Goal: Book appointment/travel/reservation

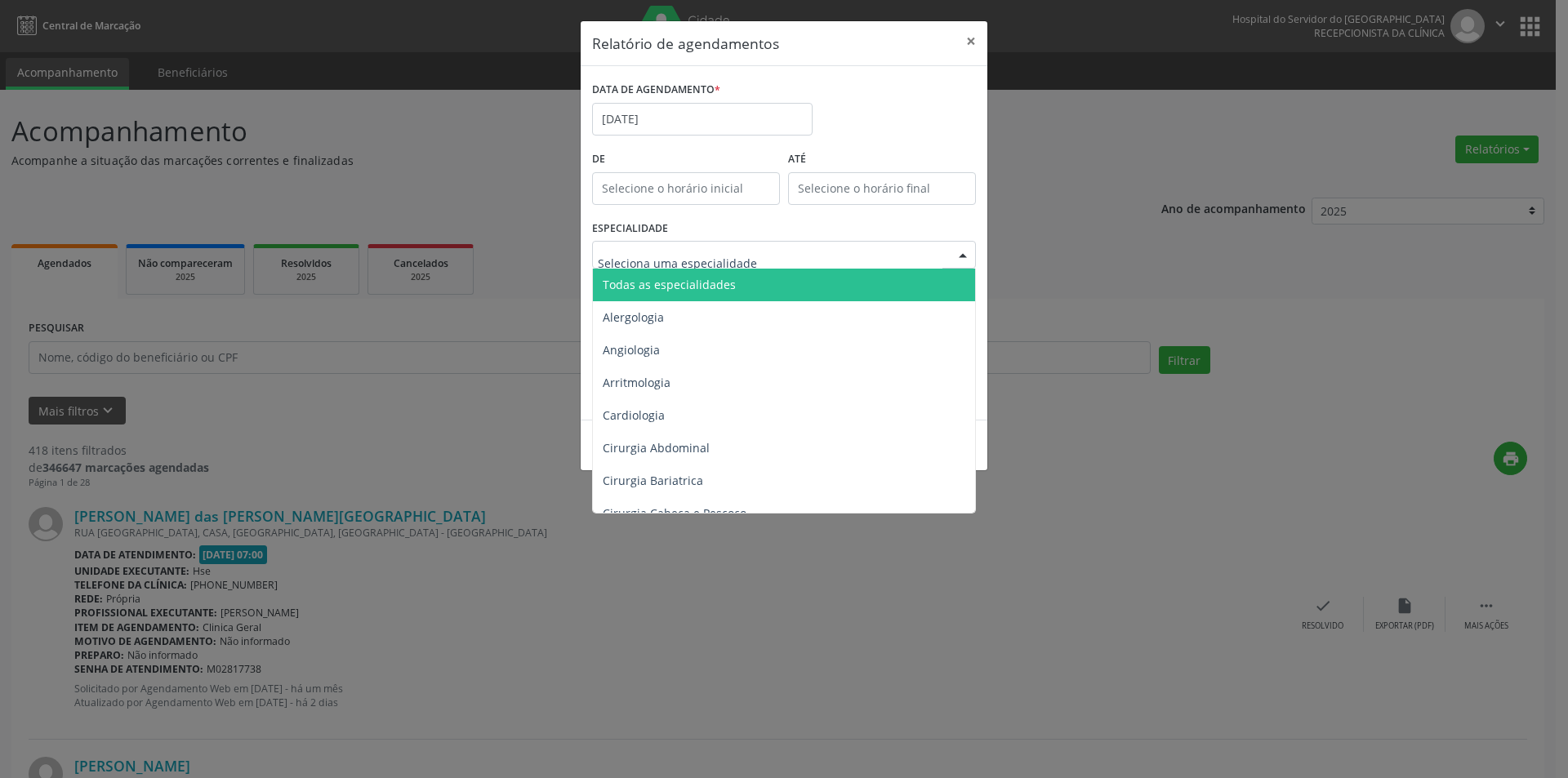
click at [703, 279] on span "Todas as especialidades" at bounding box center [669, 285] width 133 height 15
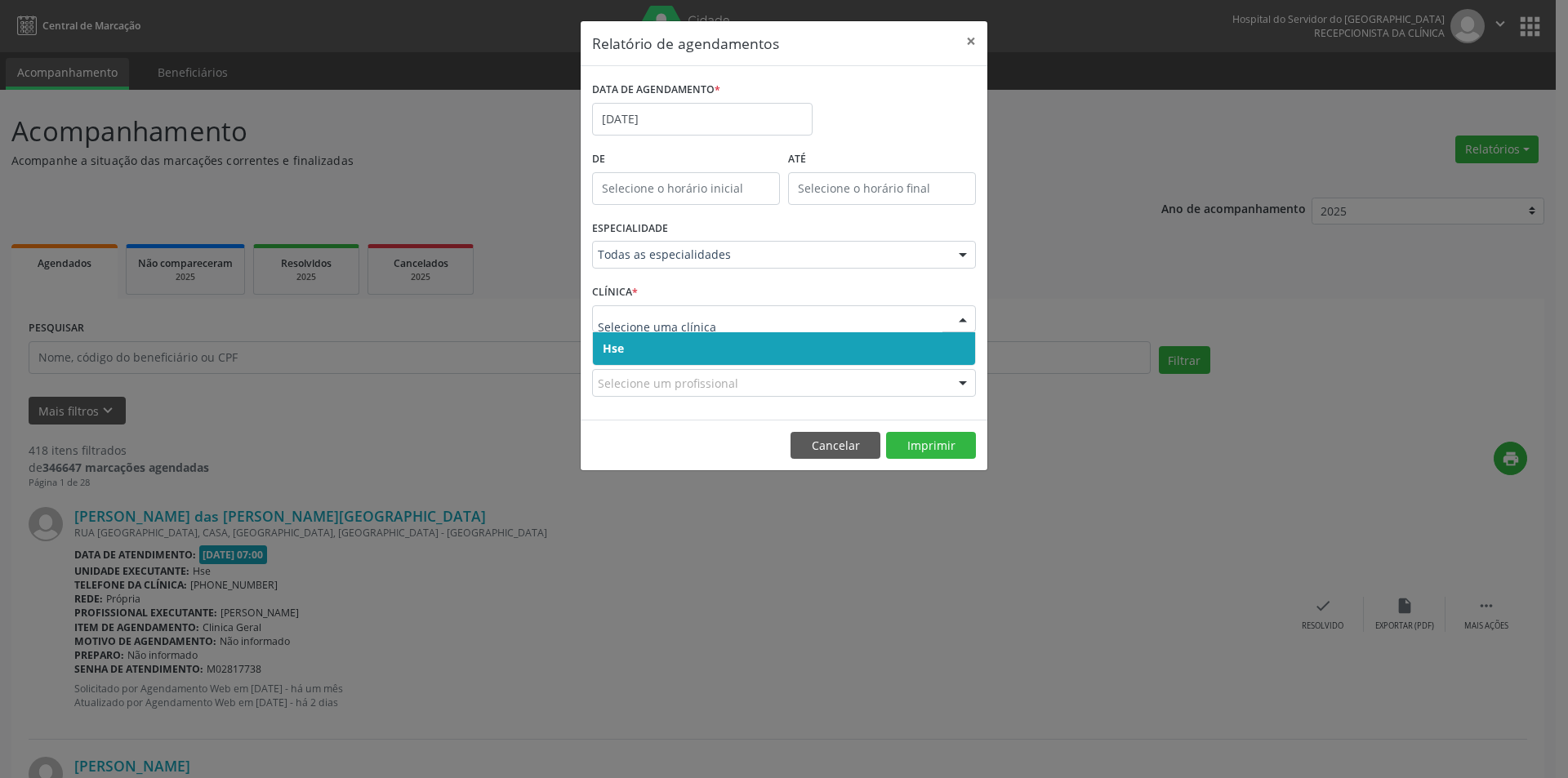
click at [673, 354] on span "Hse" at bounding box center [784, 349] width 382 height 32
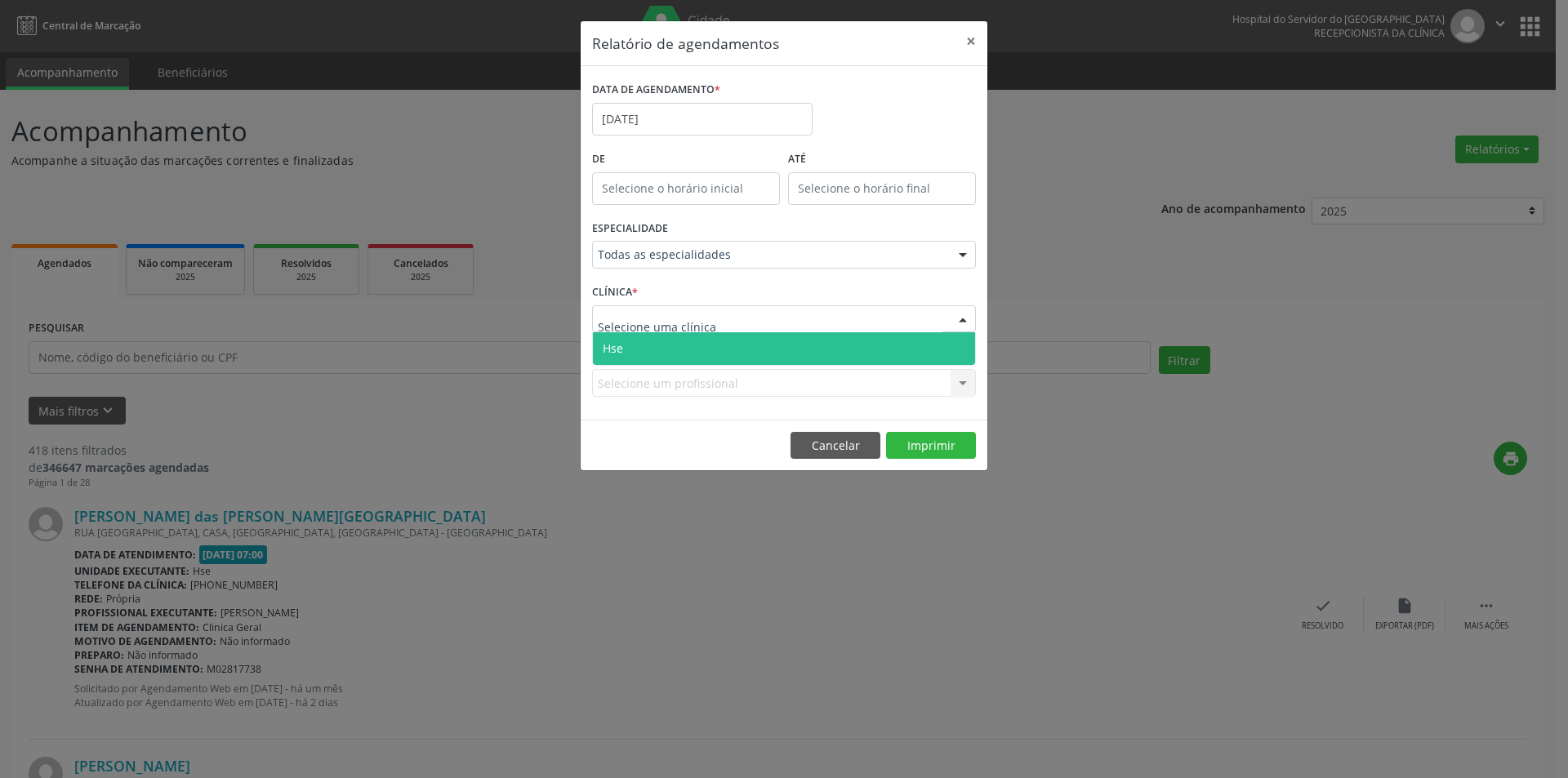
click at [662, 348] on span "Hse" at bounding box center [784, 349] width 382 height 32
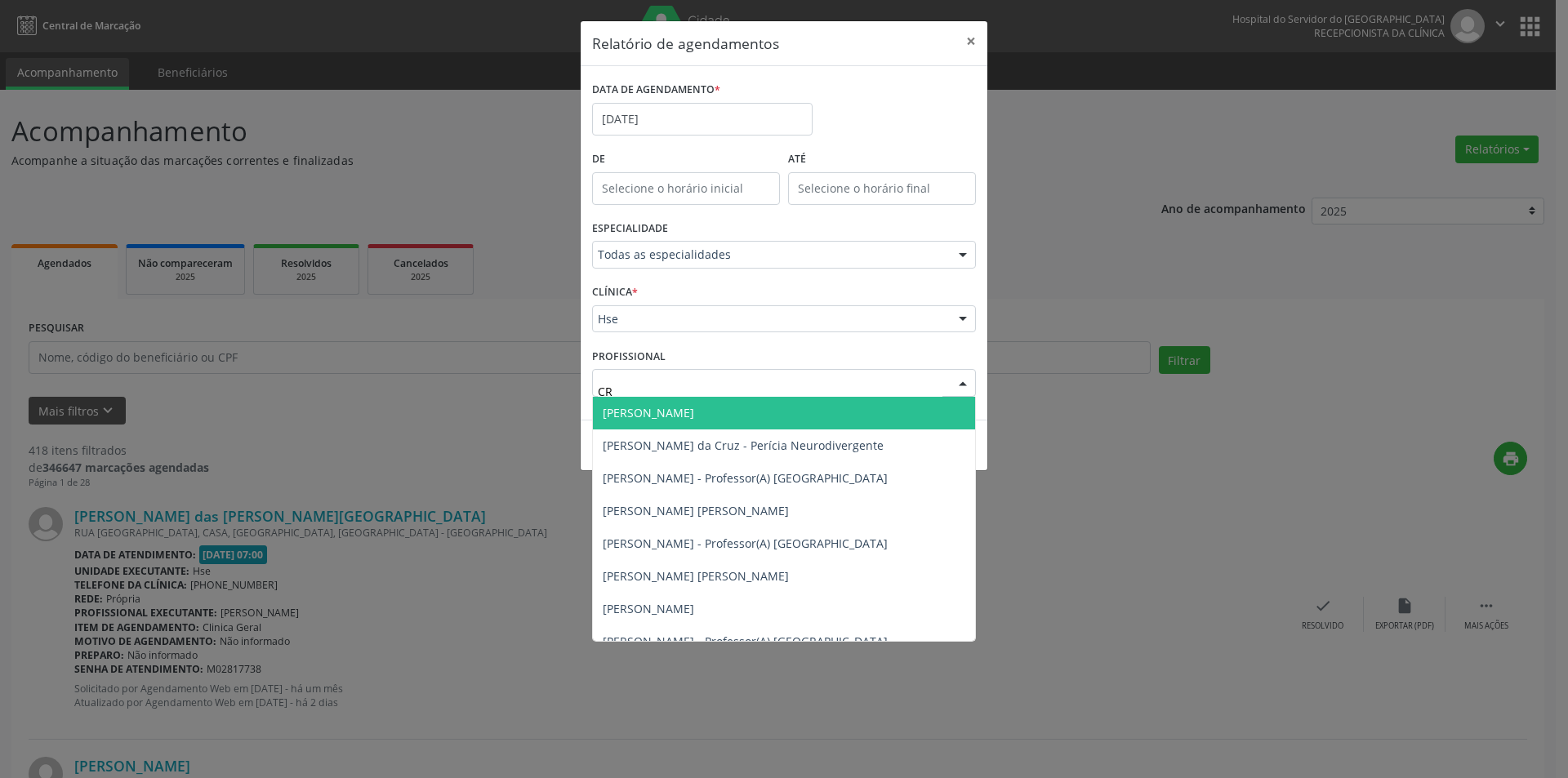
type input "CRI"
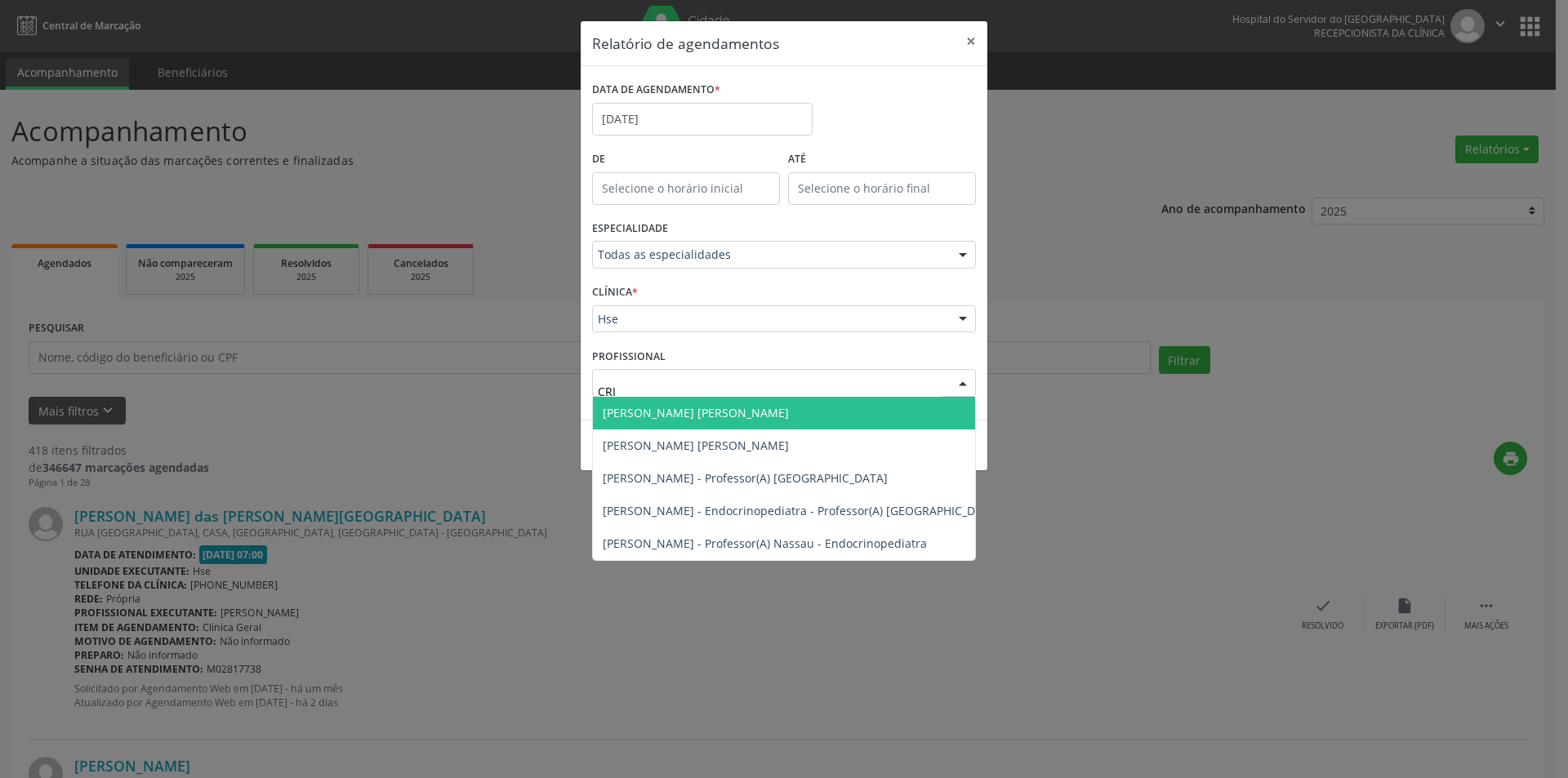
click at [692, 411] on span "[PERSON_NAME] [PERSON_NAME]" at bounding box center [696, 412] width 186 height 15
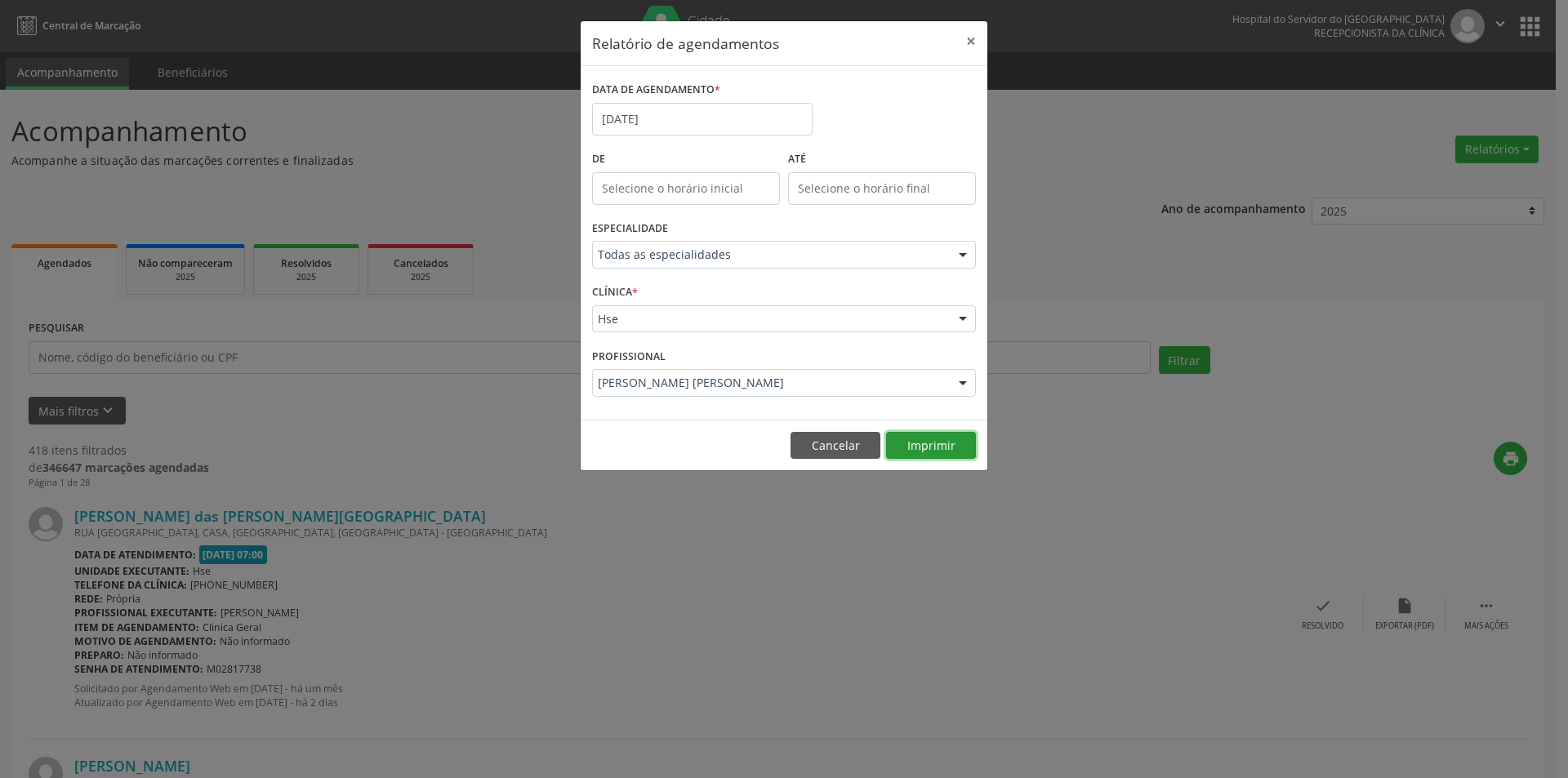
click at [909, 452] on button "Imprimir" at bounding box center [930, 446] width 90 height 28
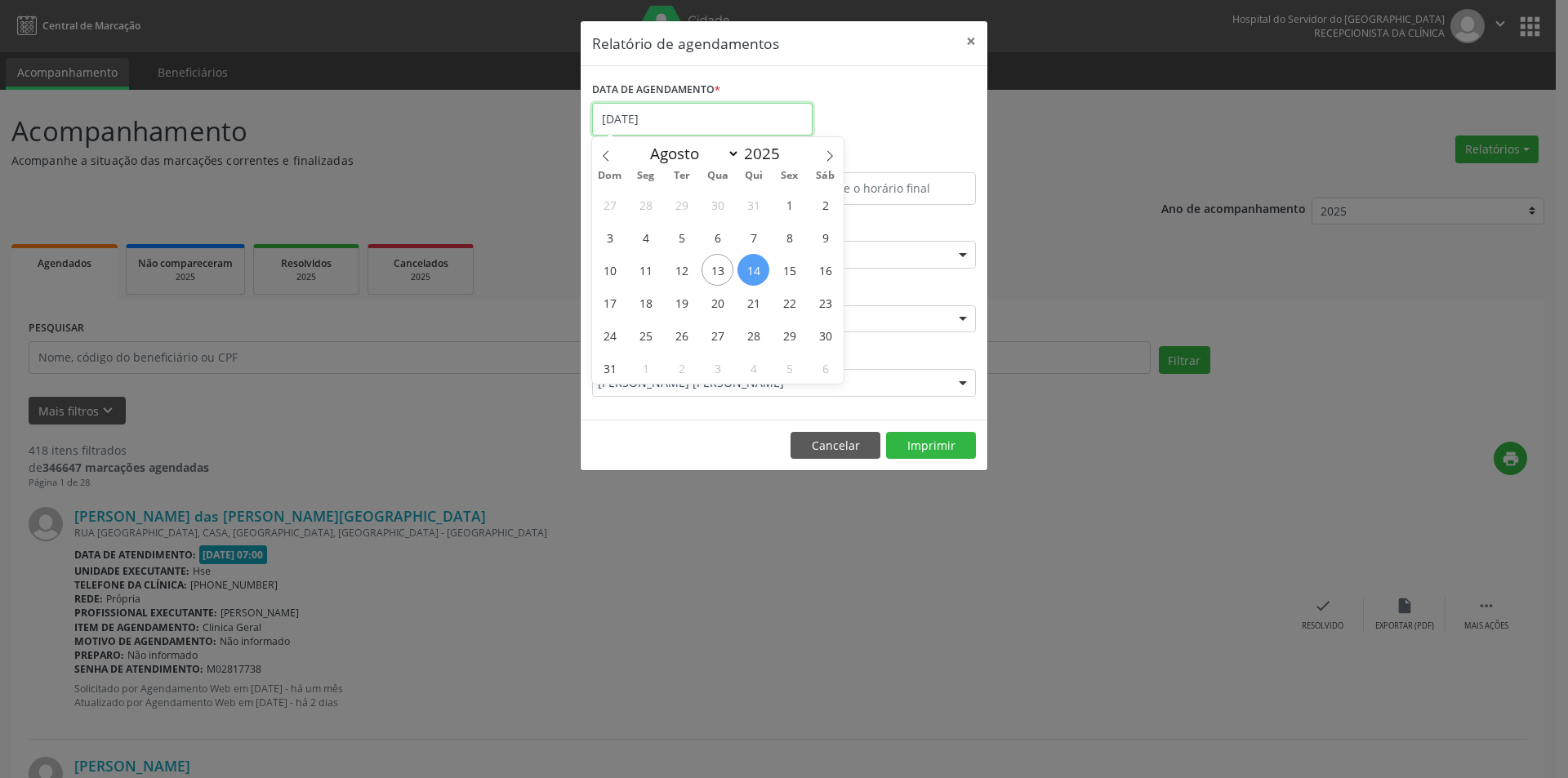
click at [688, 112] on input "[DATE]" at bounding box center [702, 119] width 221 height 32
click at [681, 303] on span "19" at bounding box center [681, 302] width 32 height 32
type input "[DATE]"
click at [681, 303] on span "19" at bounding box center [681, 302] width 32 height 32
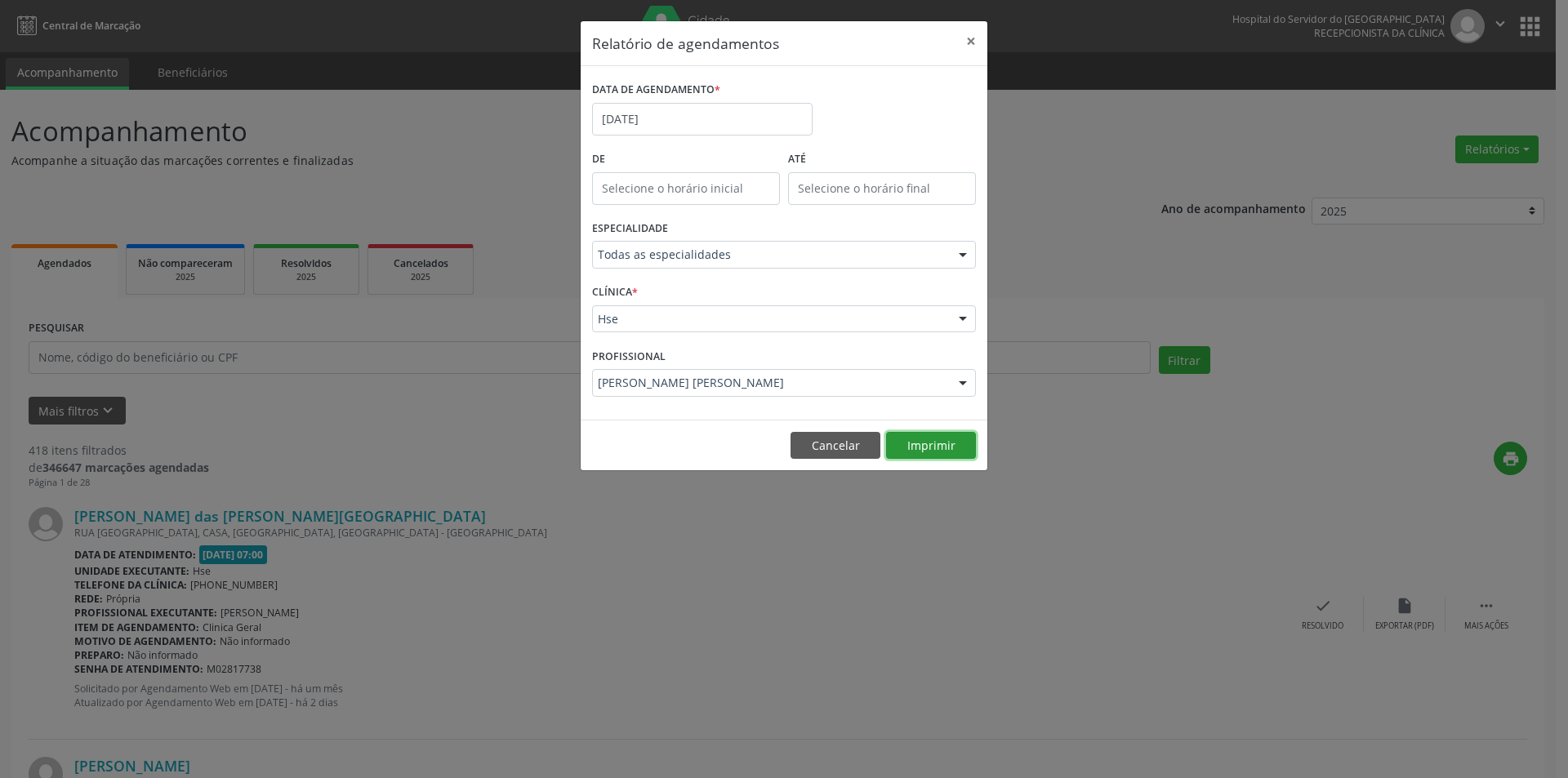
click at [921, 443] on button "Imprimir" at bounding box center [930, 446] width 90 height 28
click at [671, 122] on input "[DATE]" at bounding box center [702, 119] width 221 height 32
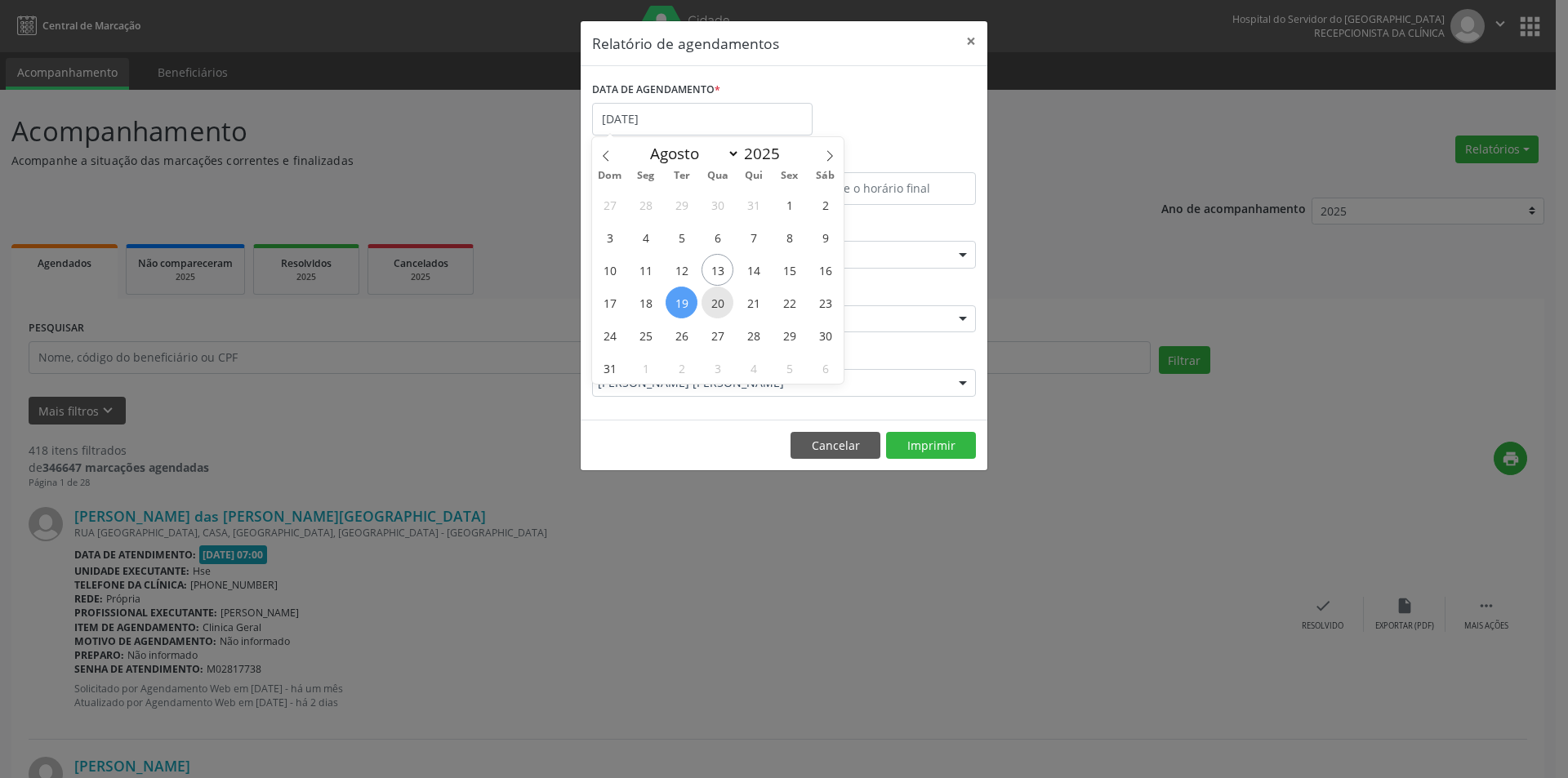
click at [721, 308] on span "20" at bounding box center [717, 302] width 32 height 32
type input "[DATE]"
click at [721, 308] on span "20" at bounding box center [717, 302] width 32 height 32
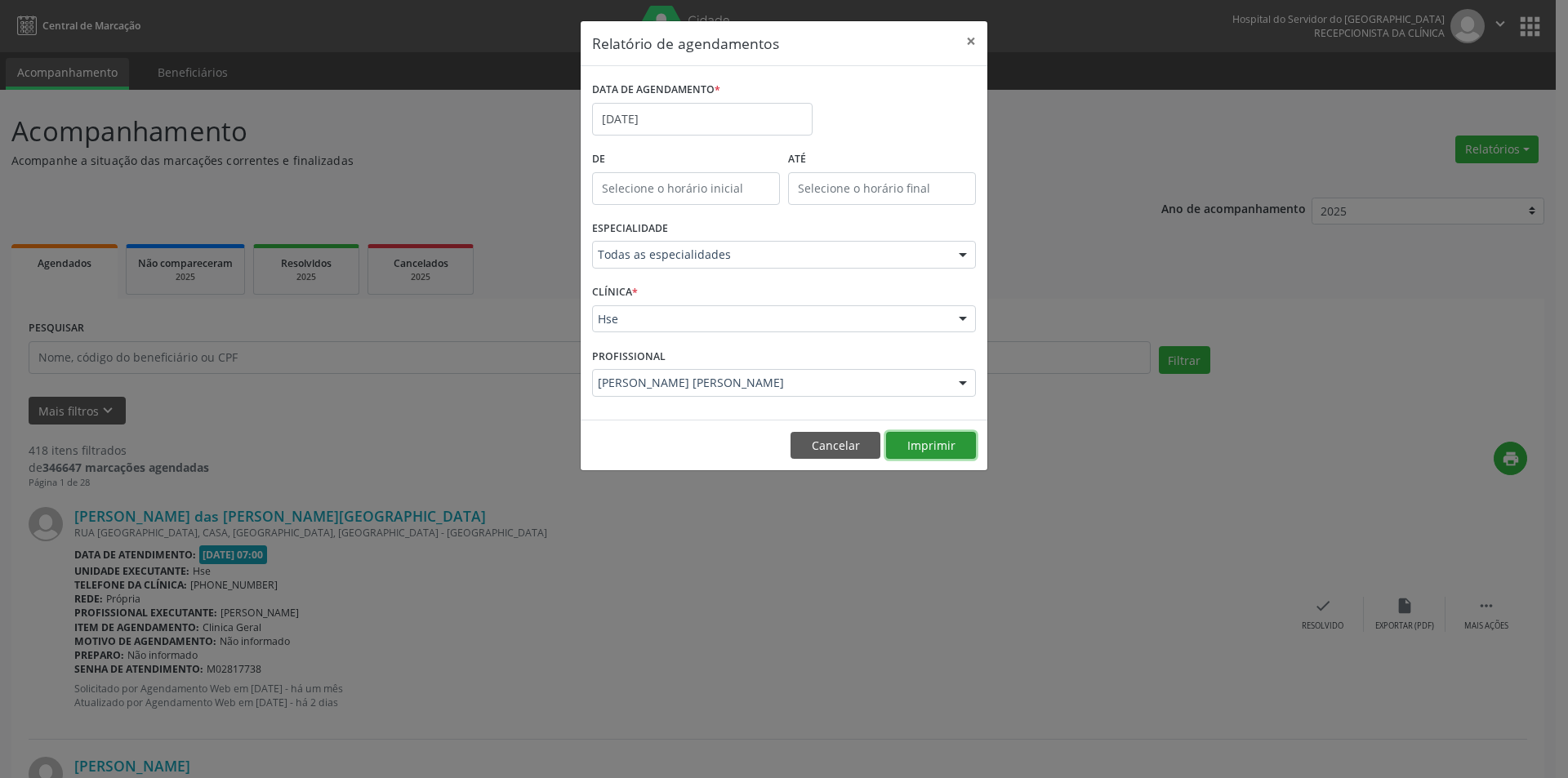
click at [898, 440] on button "Imprimir" at bounding box center [930, 446] width 90 height 28
click at [706, 126] on input "[DATE]" at bounding box center [702, 119] width 221 height 32
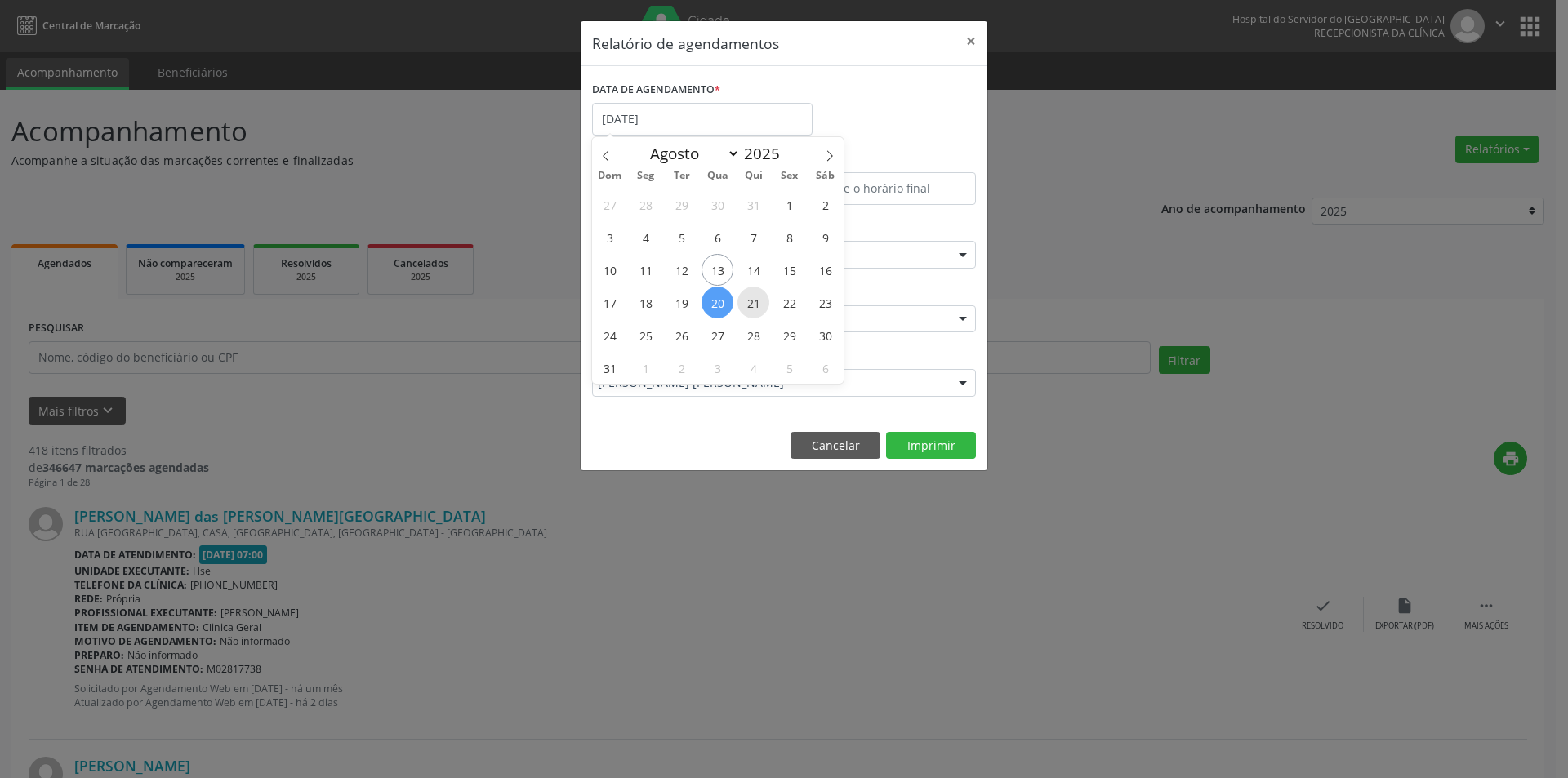
click at [755, 302] on span "21" at bounding box center [753, 302] width 32 height 32
type input "[DATE]"
click at [755, 302] on span "21" at bounding box center [753, 302] width 32 height 32
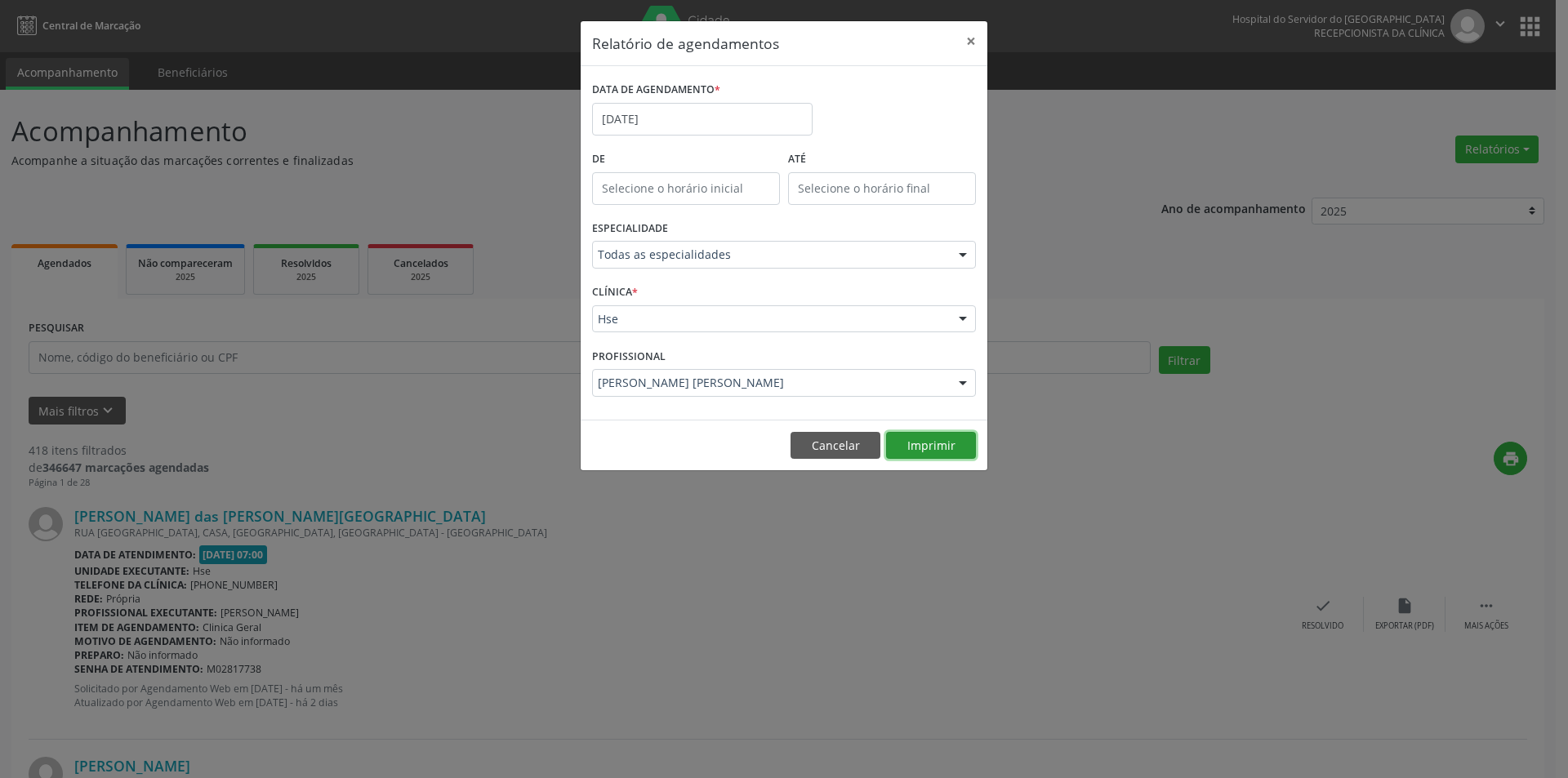
click at [918, 452] on button "Imprimir" at bounding box center [930, 446] width 90 height 28
click at [680, 123] on input "[DATE]" at bounding box center [702, 119] width 221 height 32
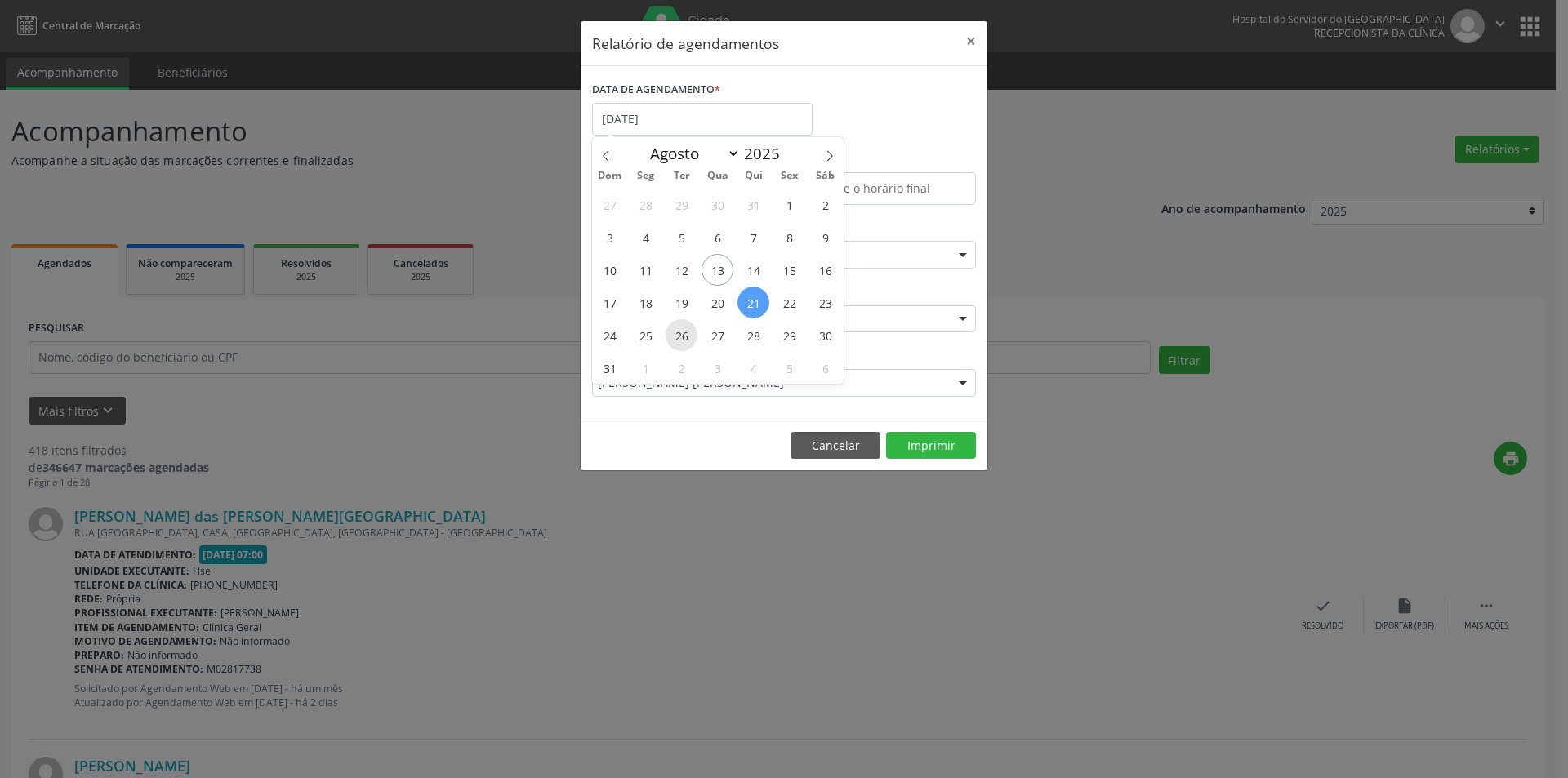
click at [686, 332] on span "26" at bounding box center [681, 334] width 32 height 32
type input "[DATE]"
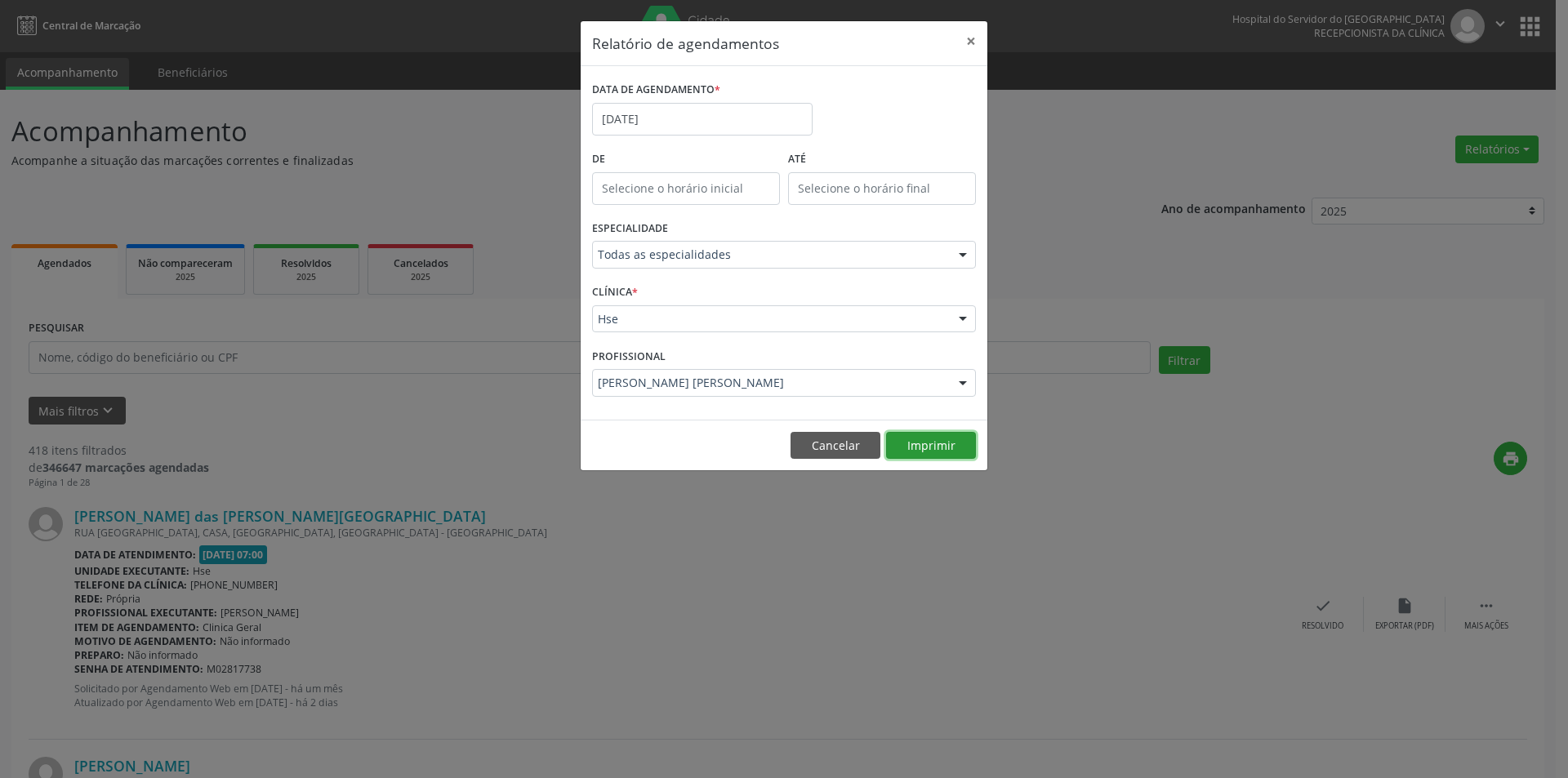
click at [921, 448] on button "Imprimir" at bounding box center [930, 446] width 90 height 28
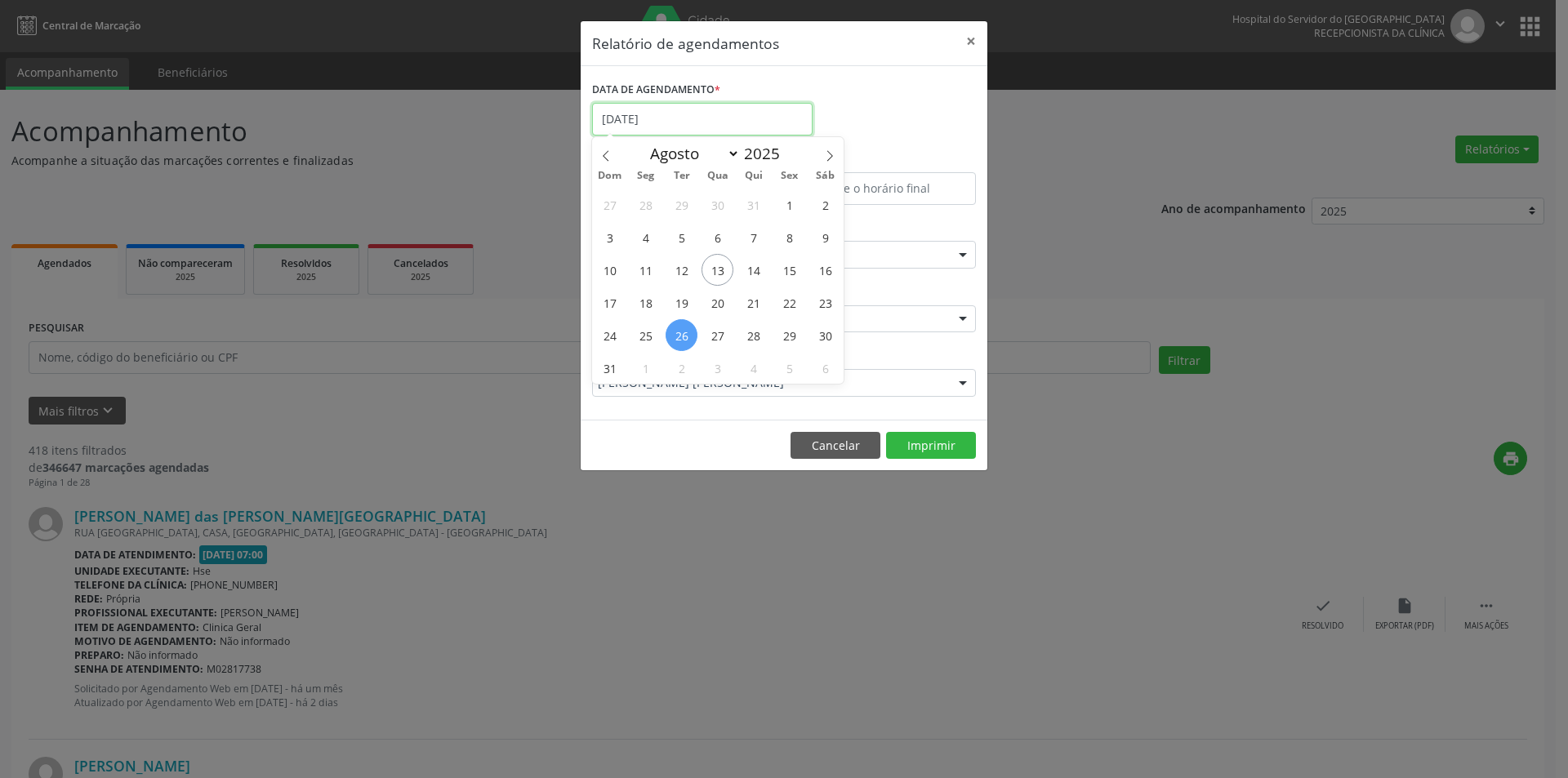
click at [683, 120] on input "[DATE]" at bounding box center [702, 119] width 221 height 32
click at [713, 337] on span "27" at bounding box center [717, 334] width 32 height 32
type input "[DATE]"
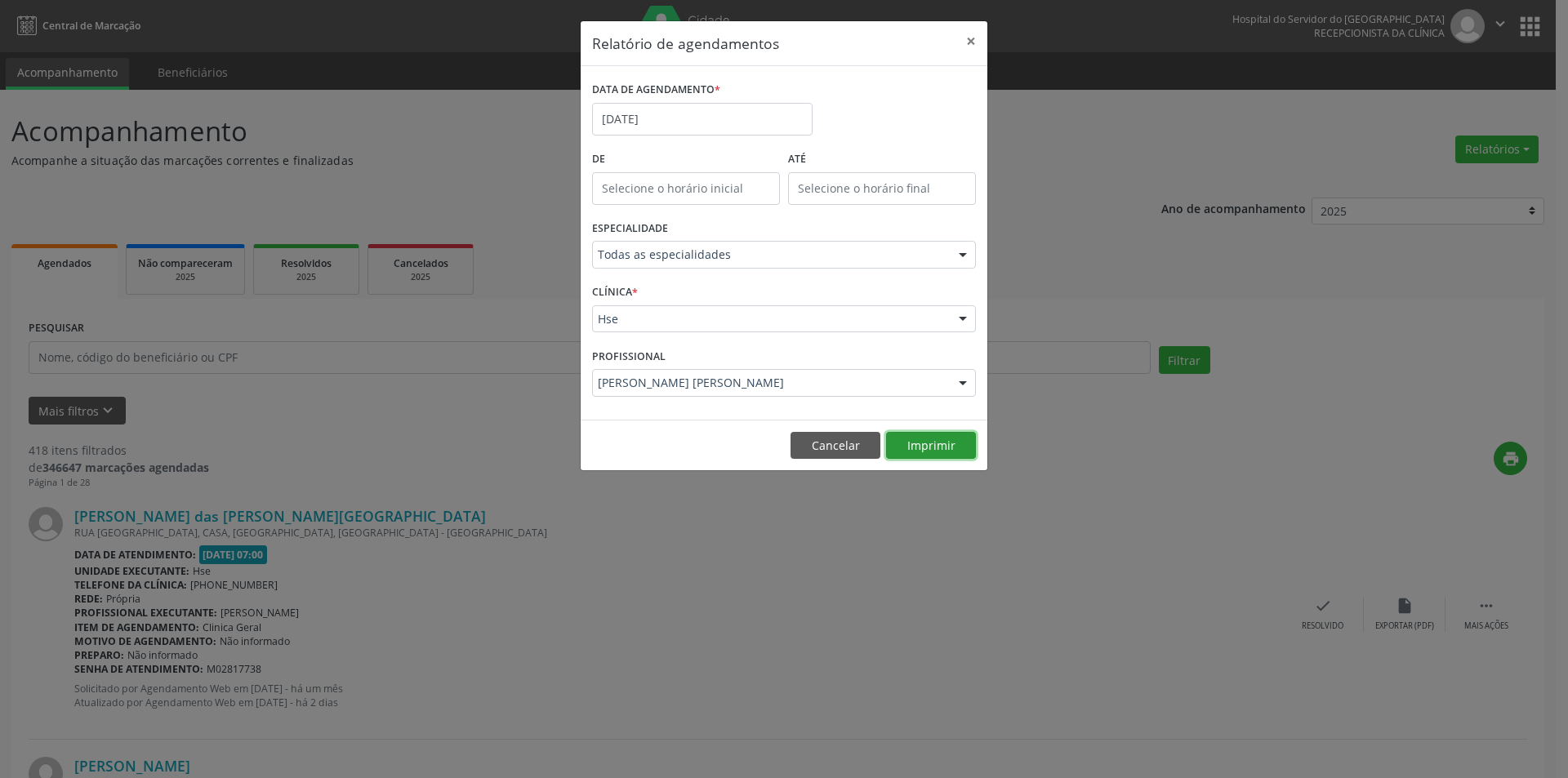
click at [905, 441] on button "Imprimir" at bounding box center [930, 446] width 90 height 28
click at [704, 119] on input "[DATE]" at bounding box center [702, 119] width 221 height 32
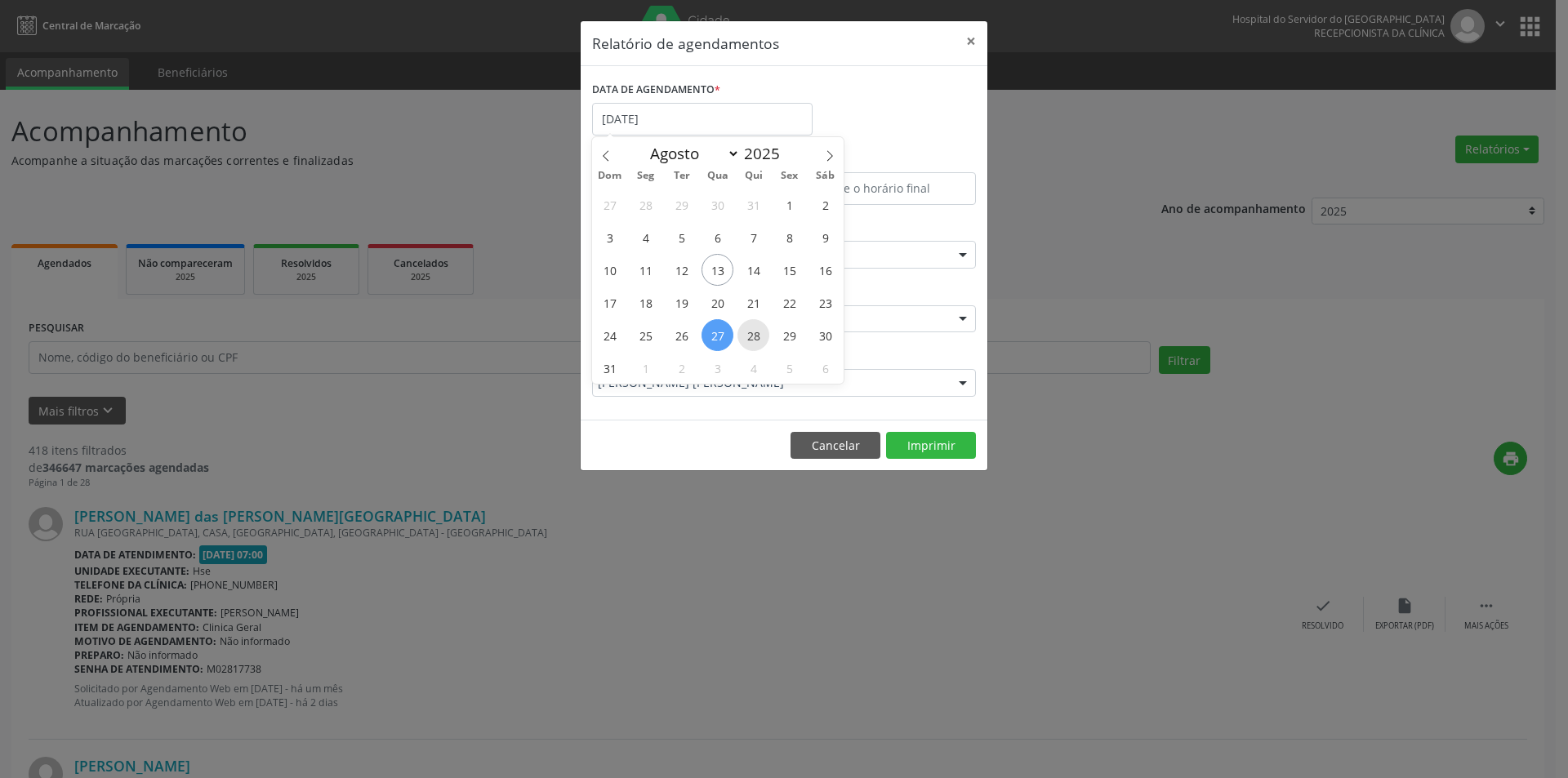
click at [755, 332] on span "28" at bounding box center [753, 334] width 32 height 32
type input "[DATE]"
click at [755, 332] on span "28" at bounding box center [753, 334] width 32 height 32
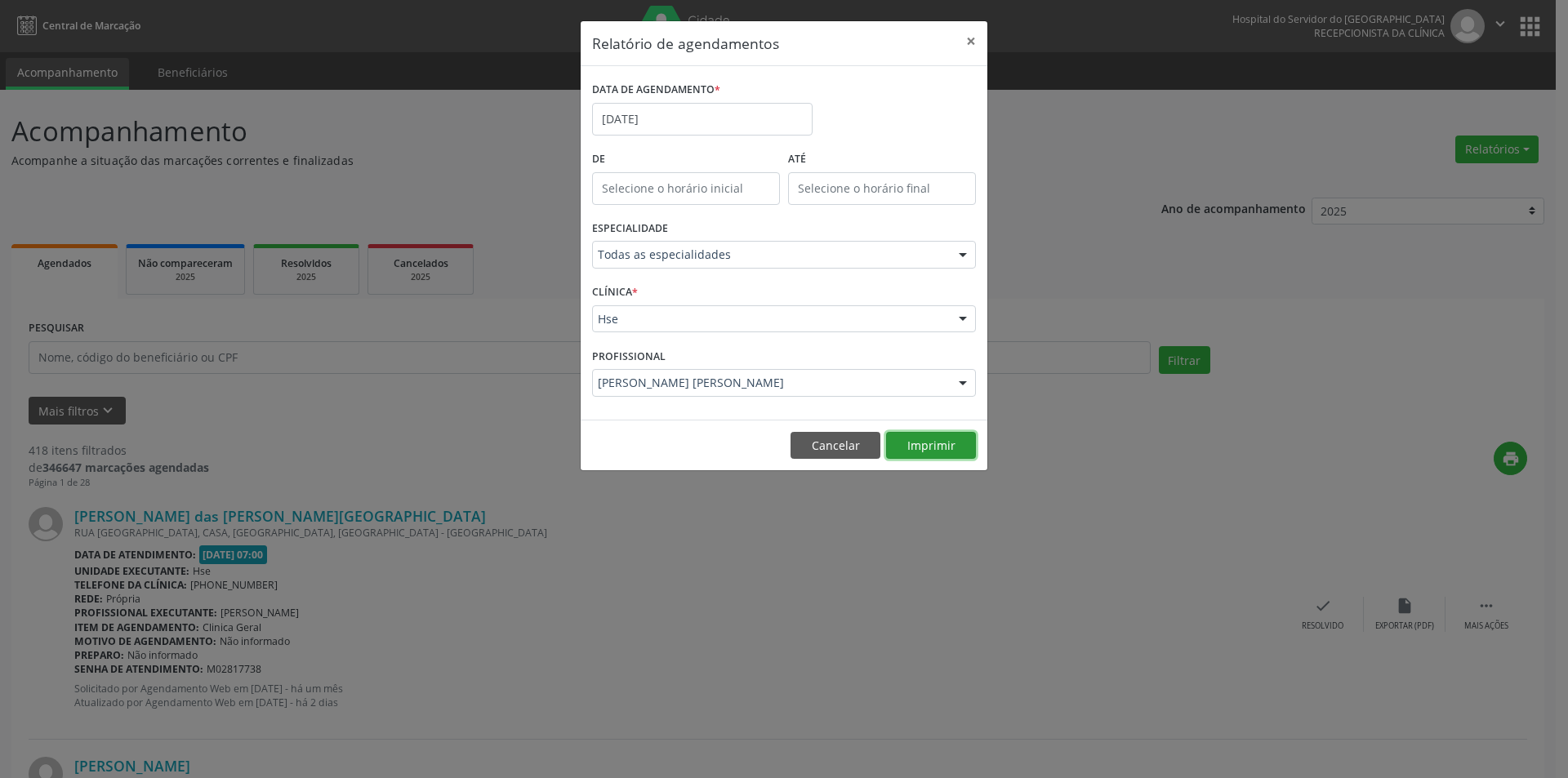
click at [921, 449] on button "Imprimir" at bounding box center [930, 446] width 90 height 28
click at [706, 119] on input "[DATE]" at bounding box center [702, 119] width 221 height 32
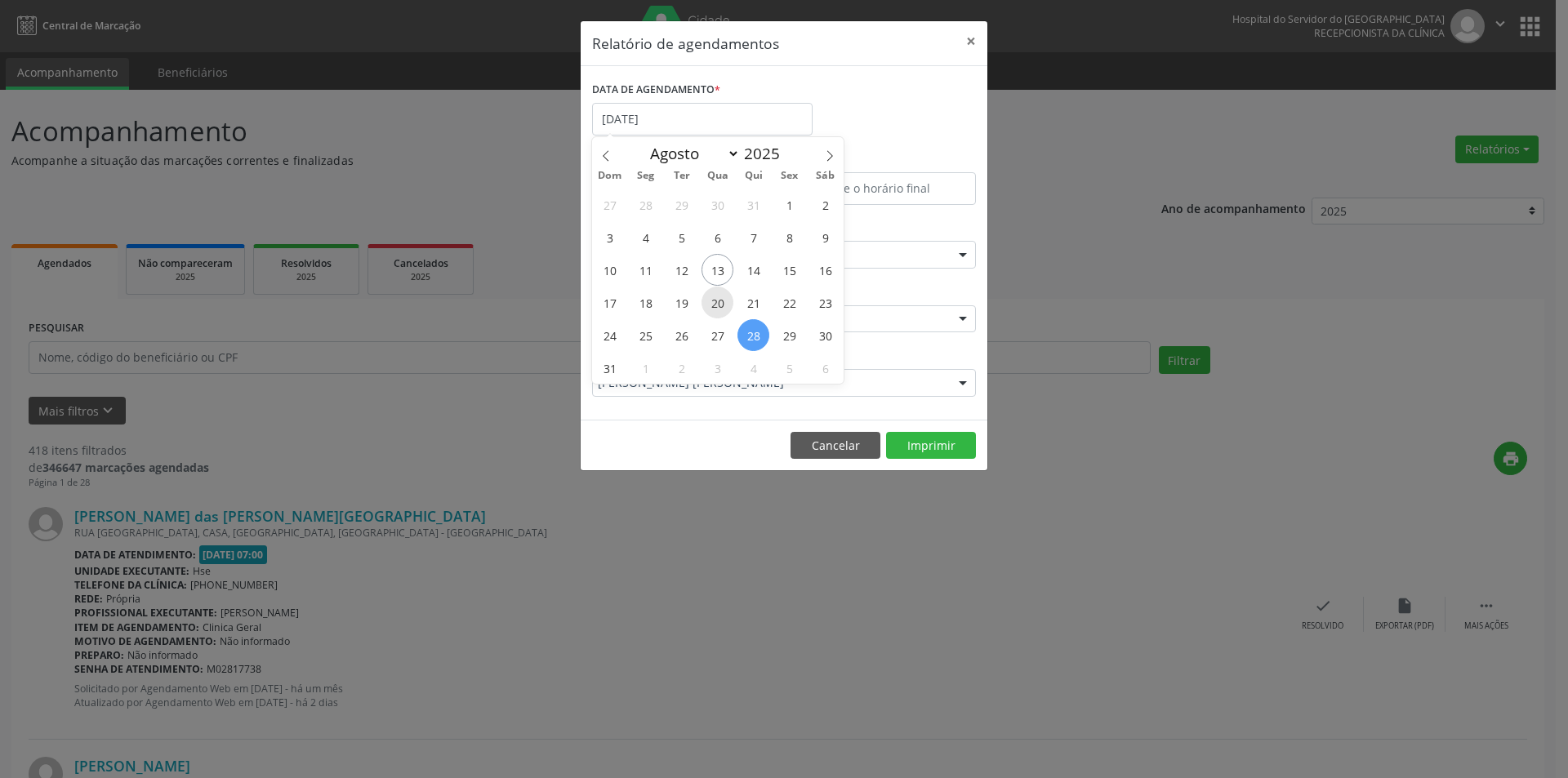
click at [716, 308] on span "20" at bounding box center [717, 302] width 32 height 32
type input "[DATE]"
click at [716, 308] on span "20" at bounding box center [717, 302] width 32 height 32
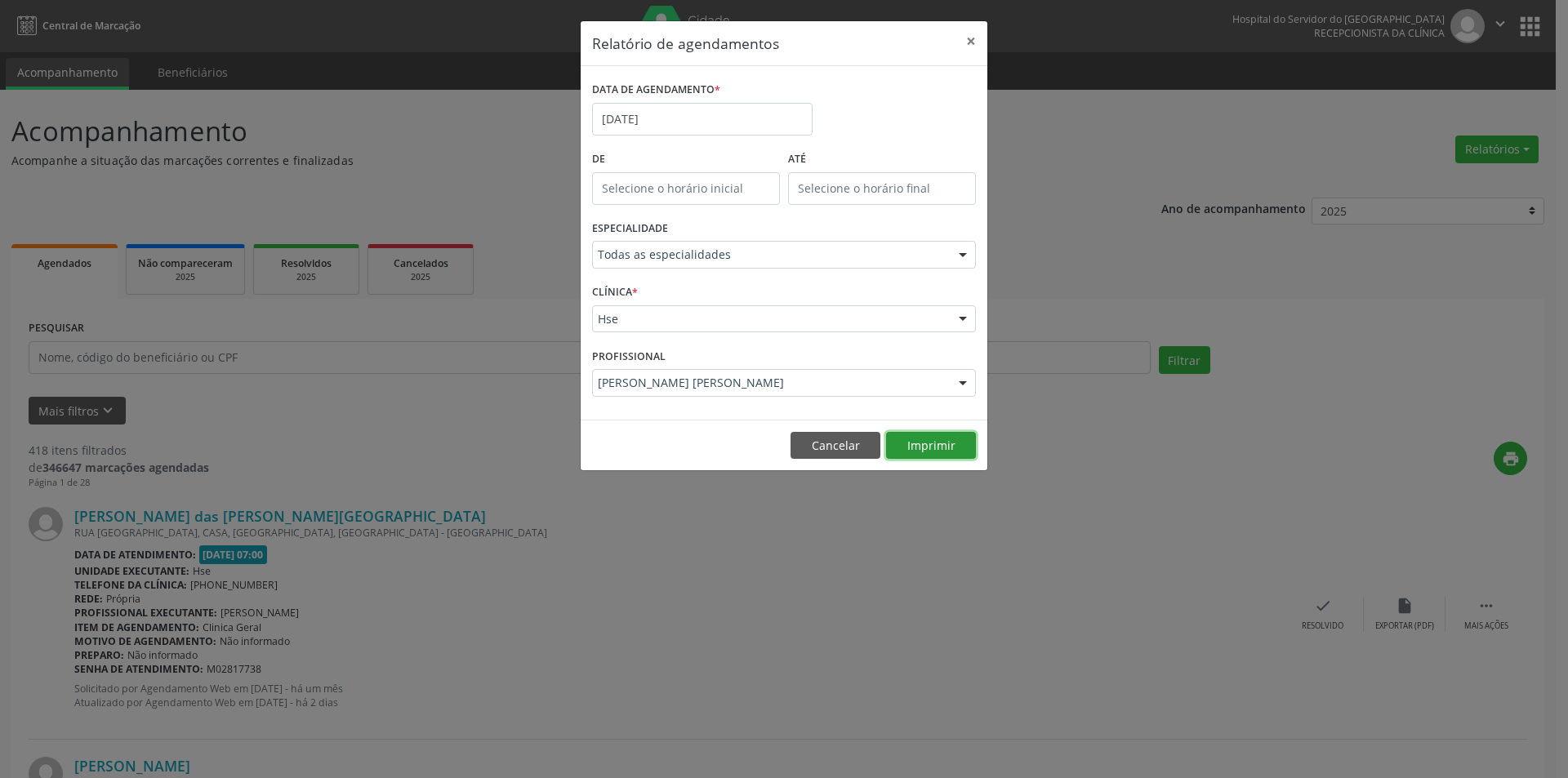
click at [919, 445] on button "Imprimir" at bounding box center [930, 446] width 90 height 28
click at [716, 123] on input "[DATE]" at bounding box center [702, 119] width 221 height 32
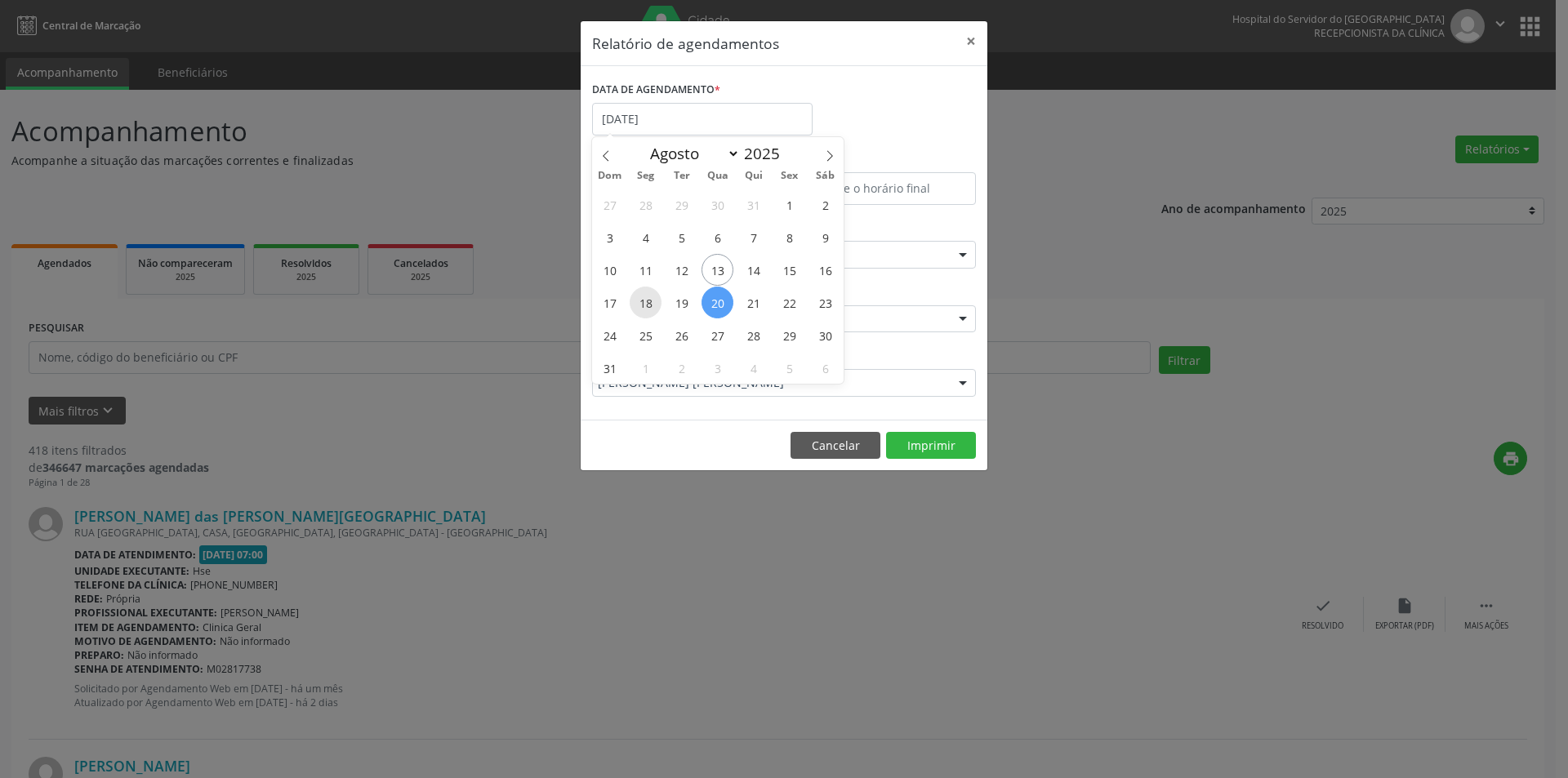
click at [645, 303] on span "18" at bounding box center [645, 302] width 32 height 32
type input "[DATE]"
click at [645, 303] on span "18" at bounding box center [645, 302] width 32 height 32
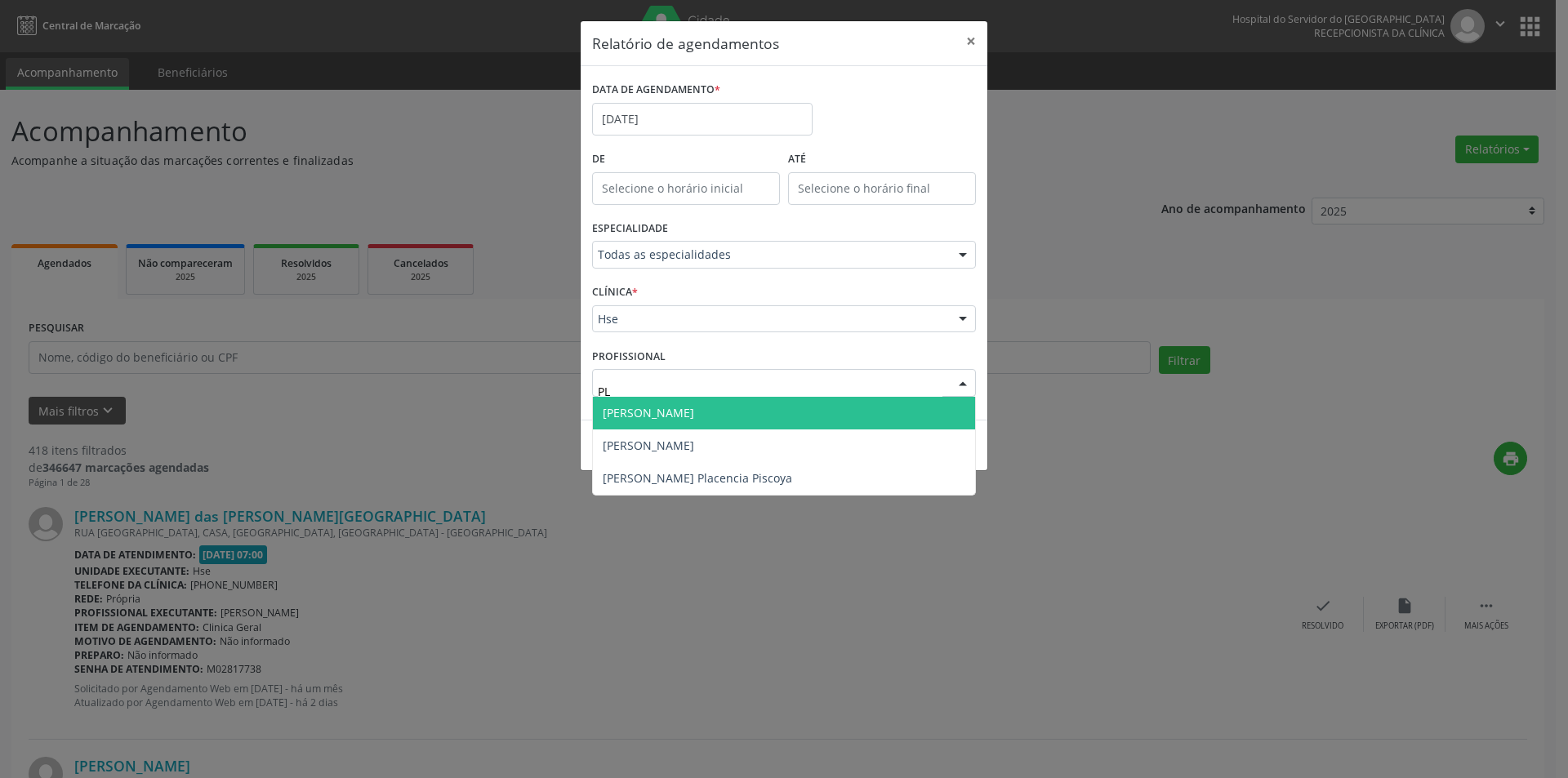
type input "PLI"
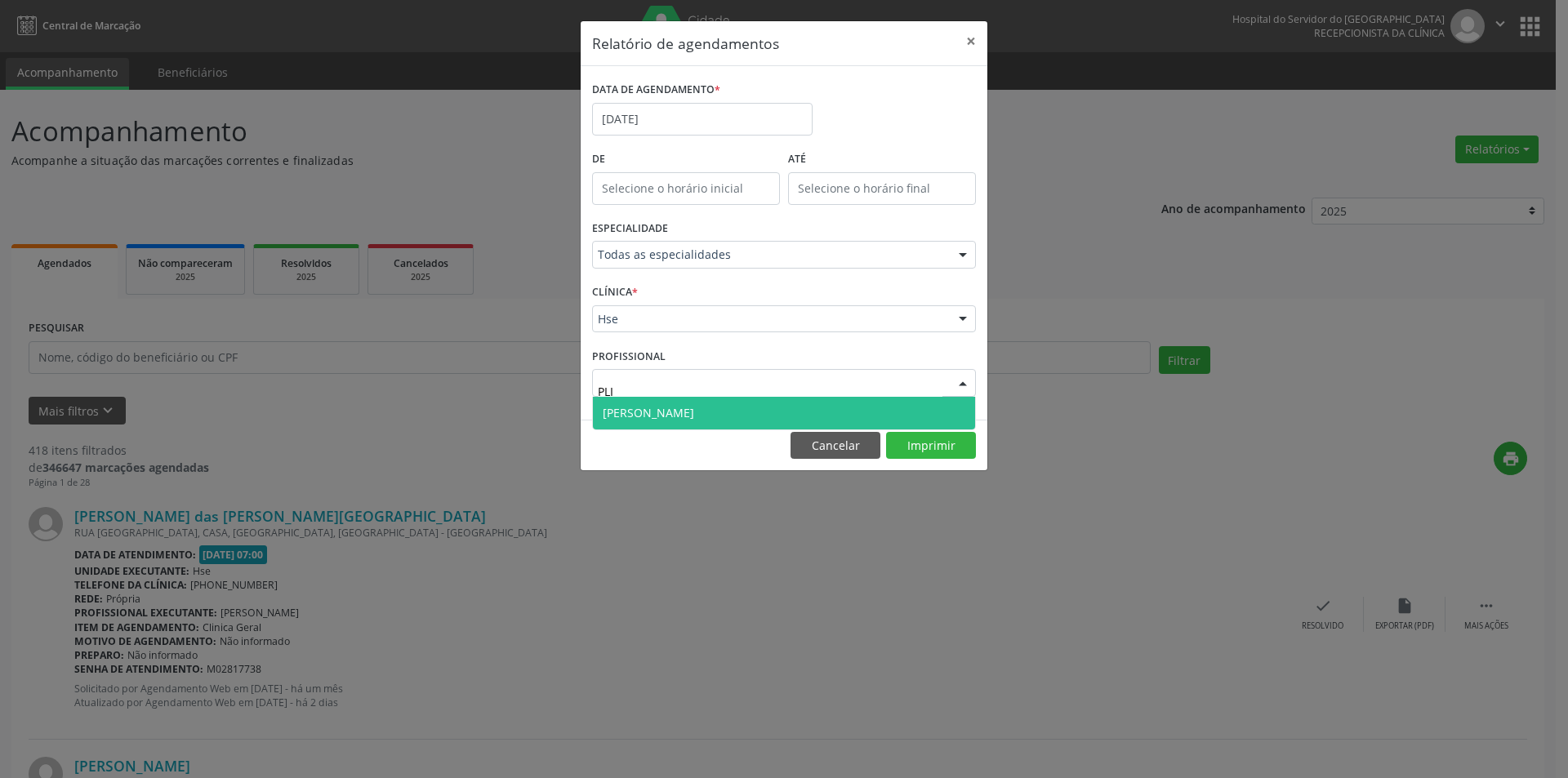
click at [694, 416] on span "[PERSON_NAME]" at bounding box center [648, 412] width 91 height 15
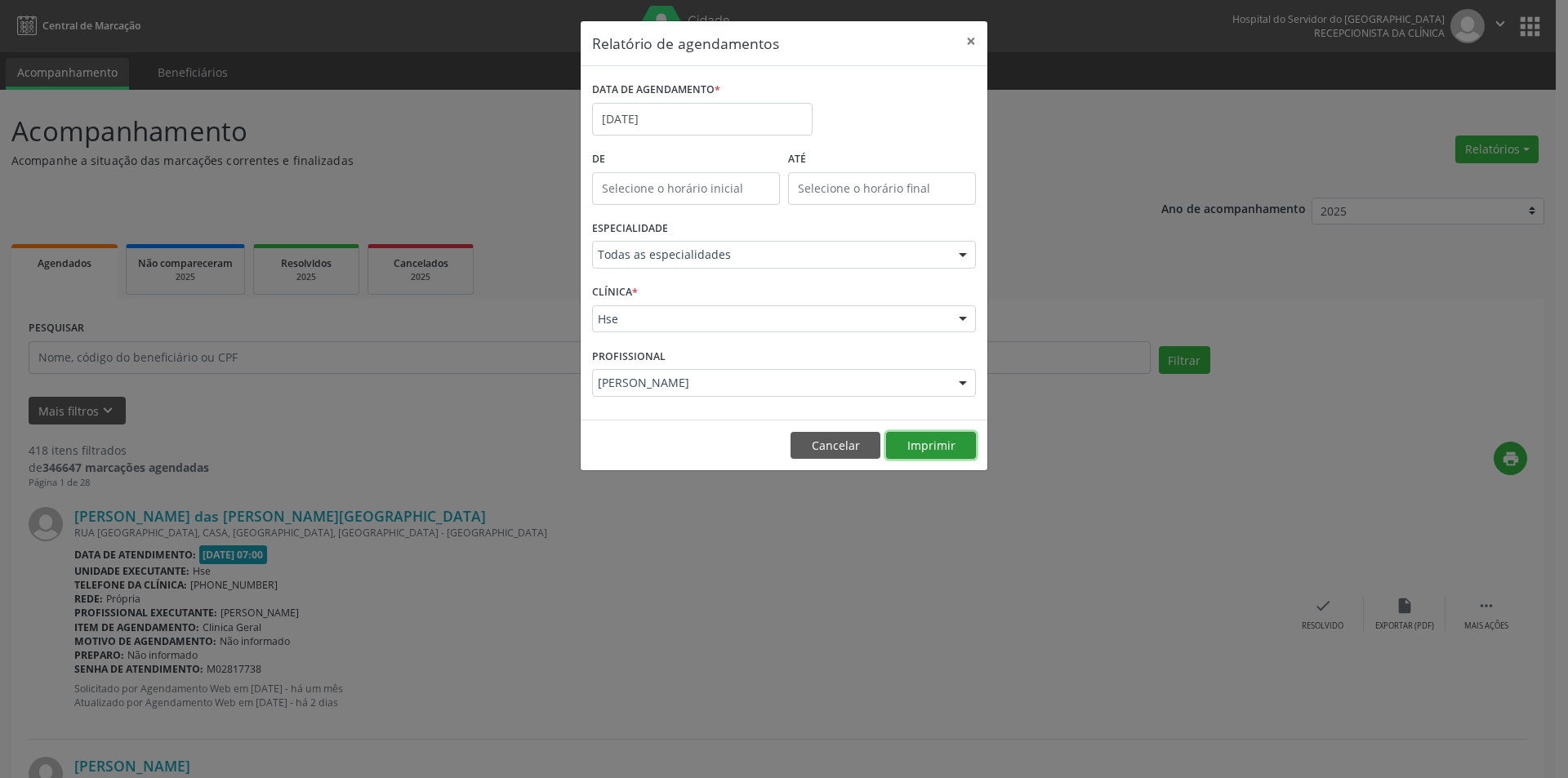
drag, startPoint x: 952, startPoint y: 438, endPoint x: 945, endPoint y: 446, distance: 10.6
click at [947, 443] on button "Imprimir" at bounding box center [930, 446] width 90 height 28
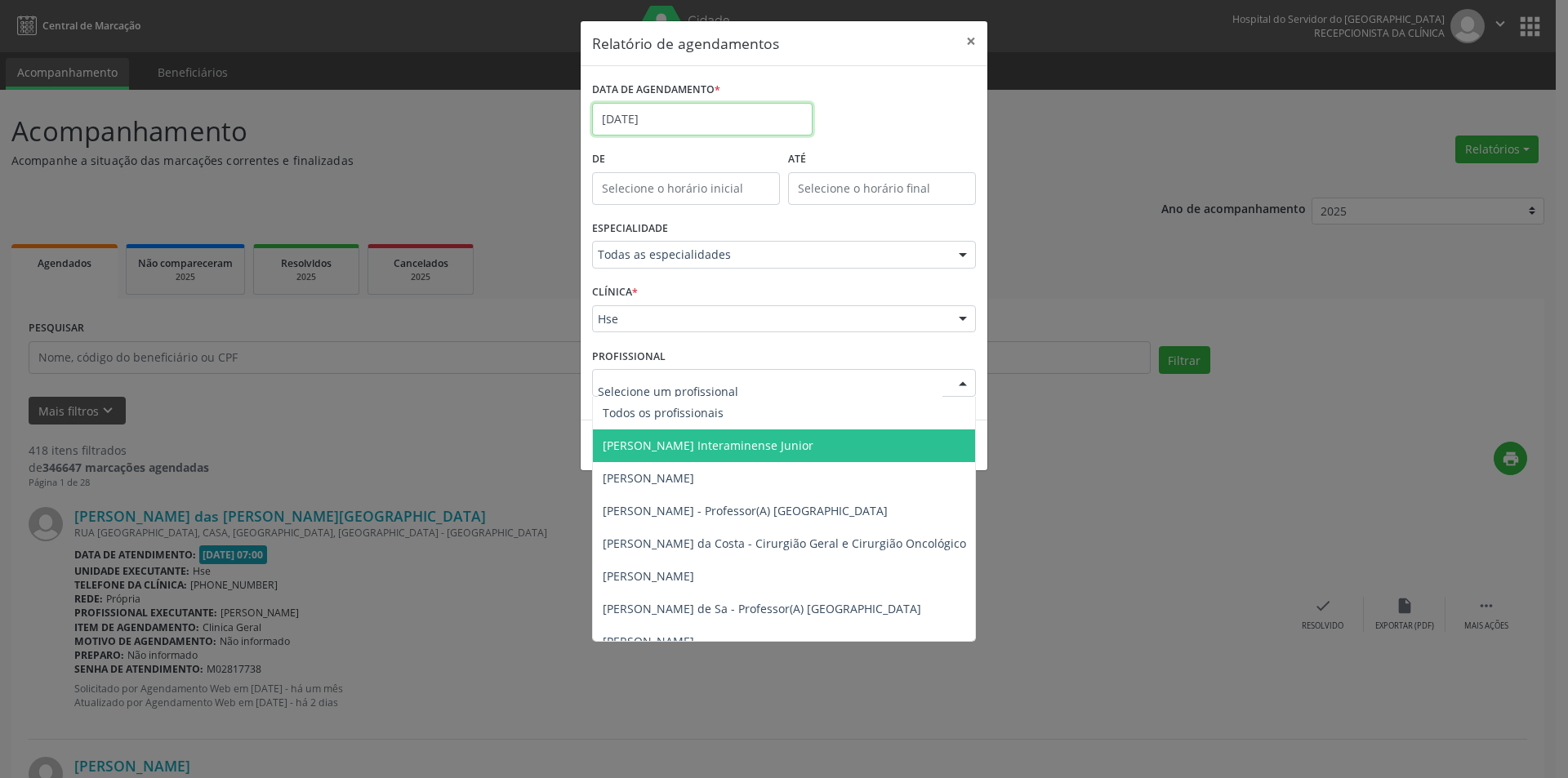
click at [686, 112] on input "[DATE]" at bounding box center [702, 119] width 221 height 32
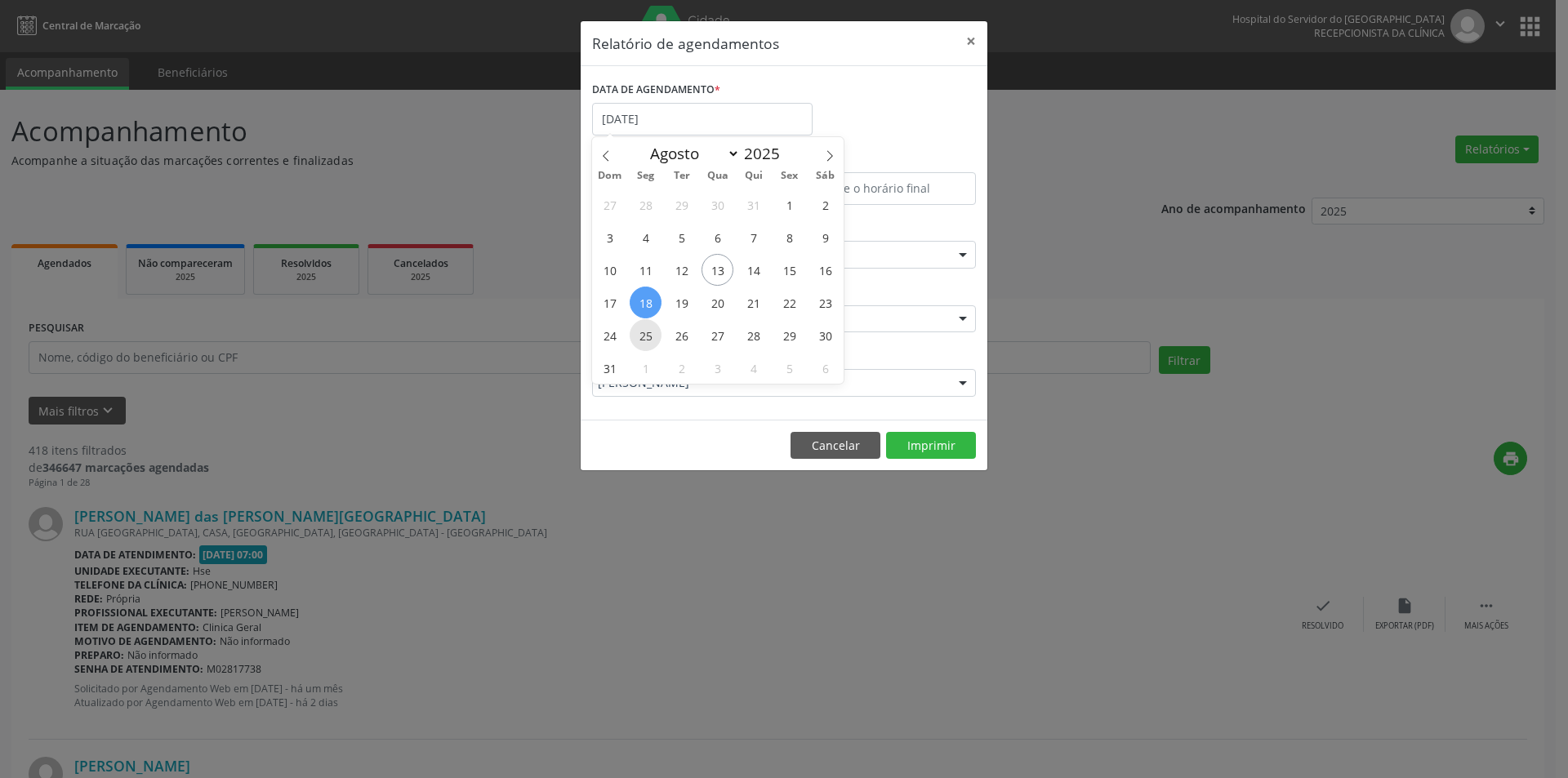
click at [652, 338] on span "25" at bounding box center [645, 334] width 32 height 32
type input "[DATE]"
click at [652, 338] on span "25" at bounding box center [645, 334] width 32 height 32
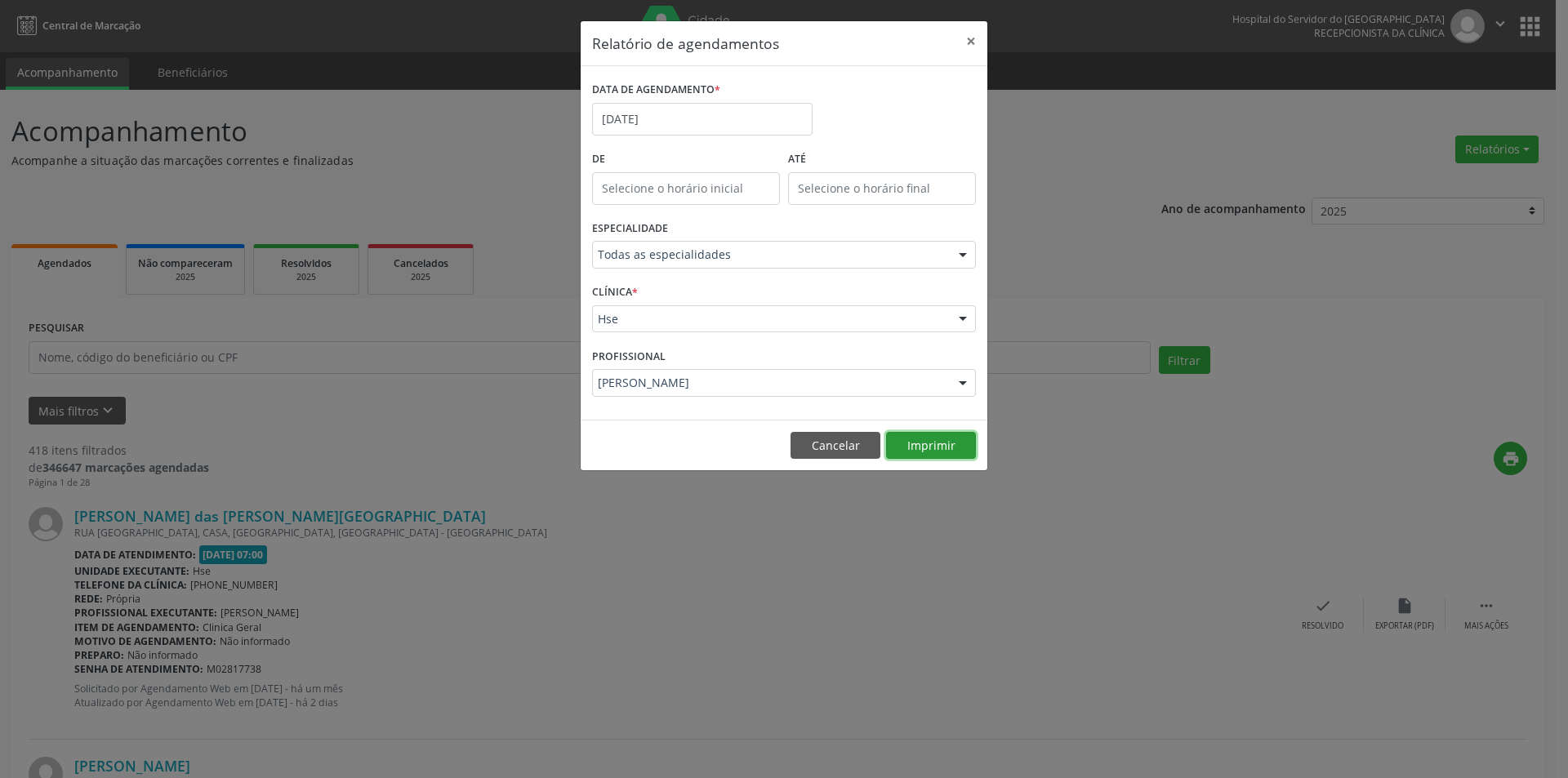
click at [893, 442] on button "Imprimir" at bounding box center [930, 446] width 90 height 28
click at [834, 440] on button "Cancelar" at bounding box center [835, 446] width 90 height 28
